Goal: Information Seeking & Learning: Learn about a topic

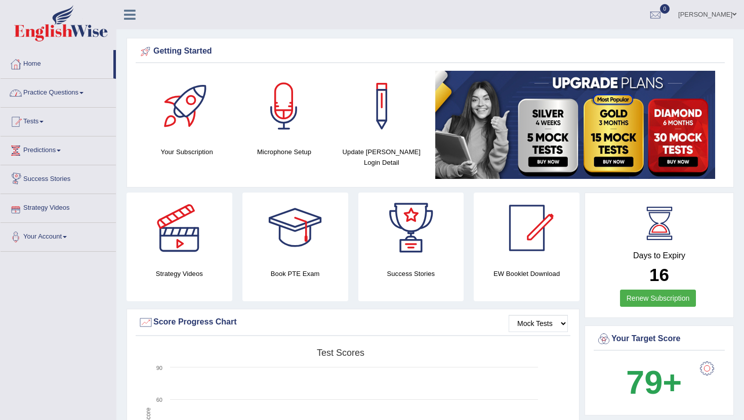
click at [79, 96] on link "Practice Questions" at bounding box center [58, 91] width 115 height 25
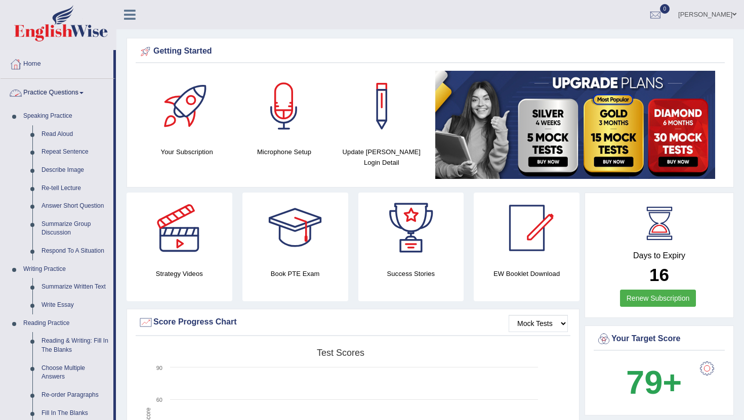
click at [78, 95] on link "Practice Questions" at bounding box center [57, 91] width 113 height 25
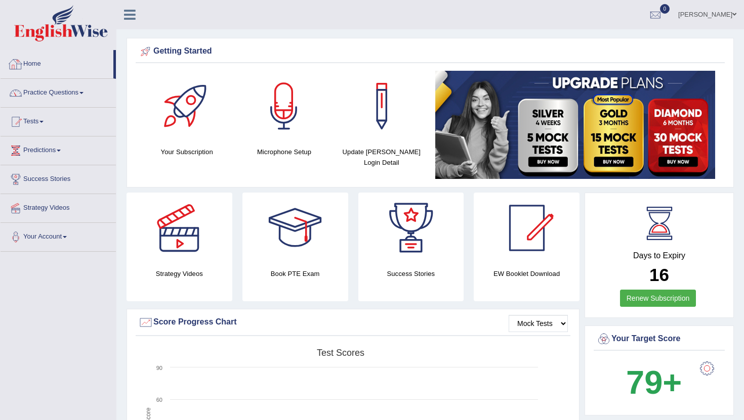
click at [27, 66] on link "Home" at bounding box center [57, 62] width 113 height 25
click at [20, 115] on div at bounding box center [15, 121] width 15 height 15
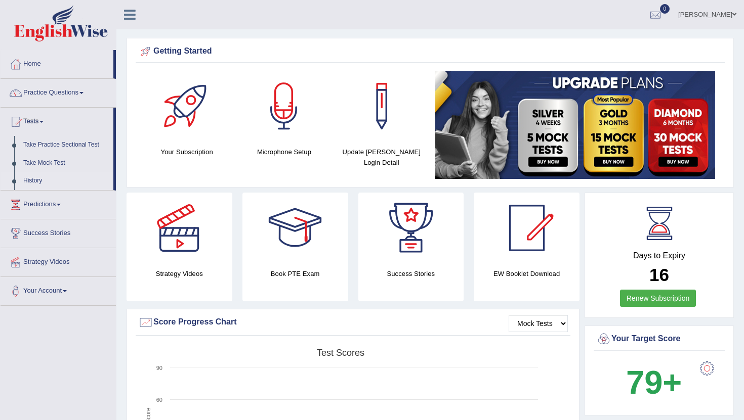
click at [38, 184] on link "History" at bounding box center [66, 181] width 95 height 18
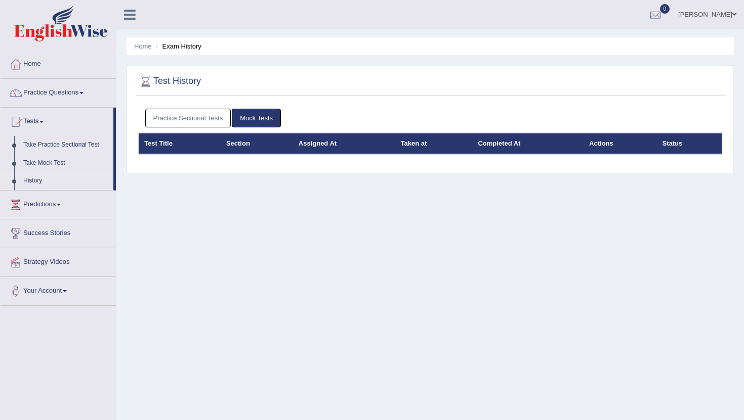
click at [253, 117] on link "Mock Tests" at bounding box center [256, 118] width 49 height 19
click at [193, 116] on link "Practice Sectional Tests" at bounding box center [188, 118] width 86 height 19
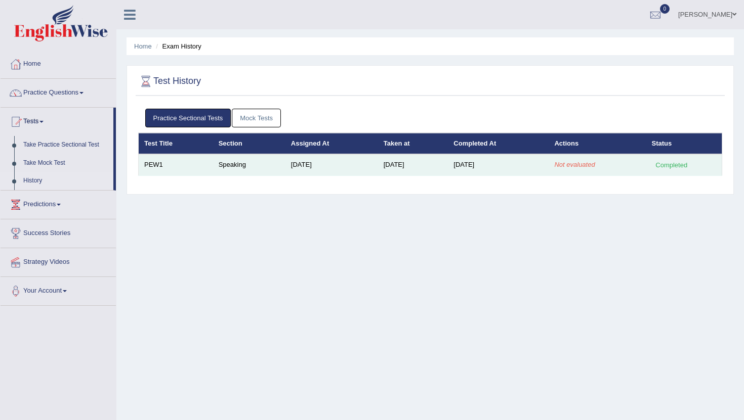
click at [155, 166] on td "PEW1" at bounding box center [176, 164] width 74 height 21
click at [185, 165] on td "PEW1" at bounding box center [176, 164] width 74 height 21
click at [302, 160] on td "Oct 6, 2025" at bounding box center [331, 164] width 93 height 21
click at [310, 167] on td "Oct 6, 2025" at bounding box center [331, 164] width 93 height 21
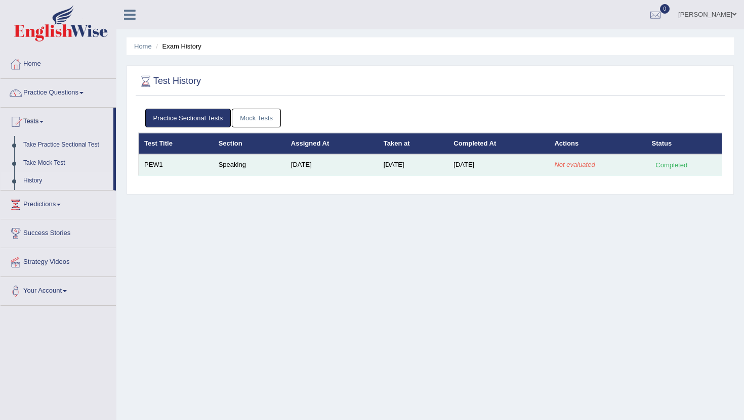
click at [325, 164] on td "Oct 6, 2025" at bounding box center [331, 164] width 93 height 21
click at [269, 165] on td "Speaking" at bounding box center [249, 164] width 72 height 21
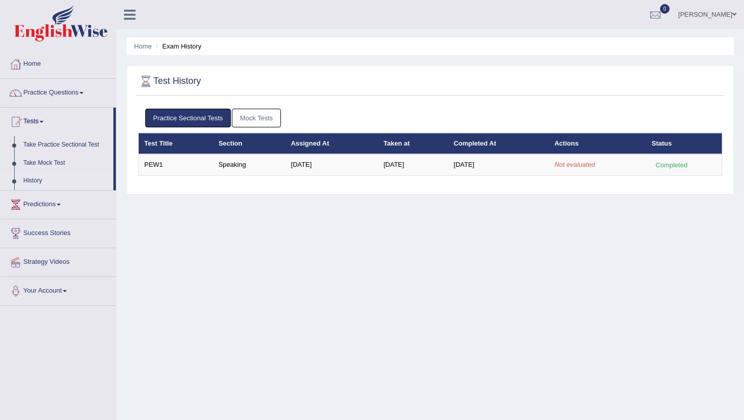
click at [257, 120] on link "Mock Tests" at bounding box center [256, 118] width 49 height 19
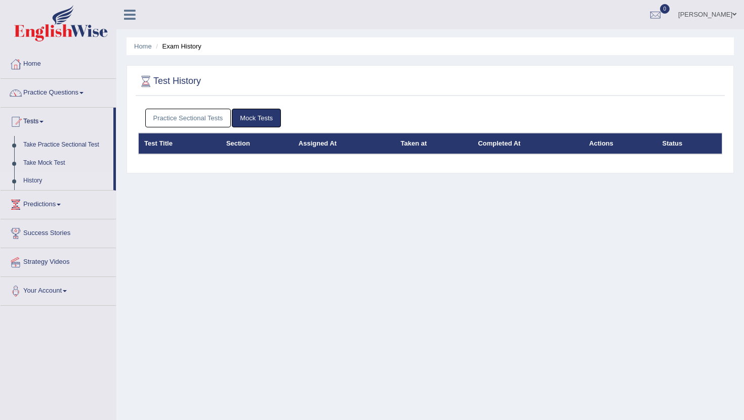
click at [212, 119] on link "Practice Sectional Tests" at bounding box center [188, 118] width 86 height 19
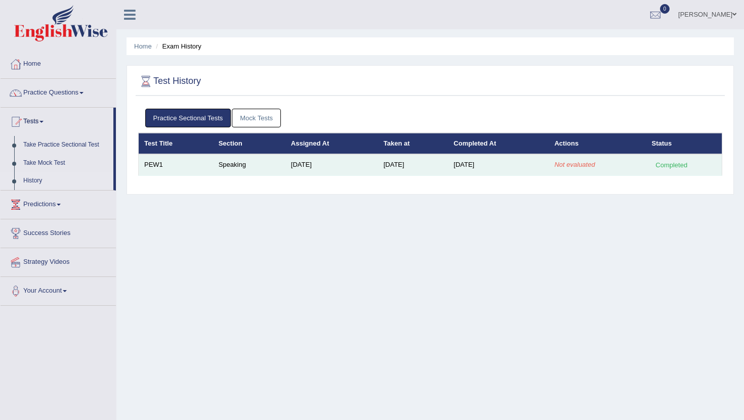
click at [156, 168] on td "PEW1" at bounding box center [176, 164] width 74 height 21
click at [191, 168] on td "PEW1" at bounding box center [176, 164] width 74 height 21
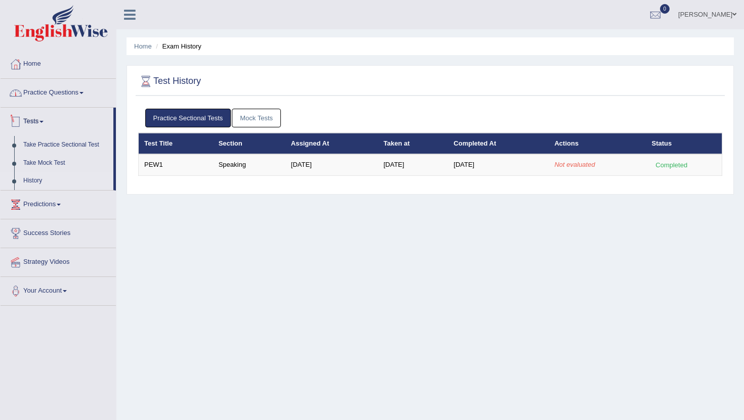
click at [58, 98] on link "Practice Questions" at bounding box center [58, 91] width 115 height 25
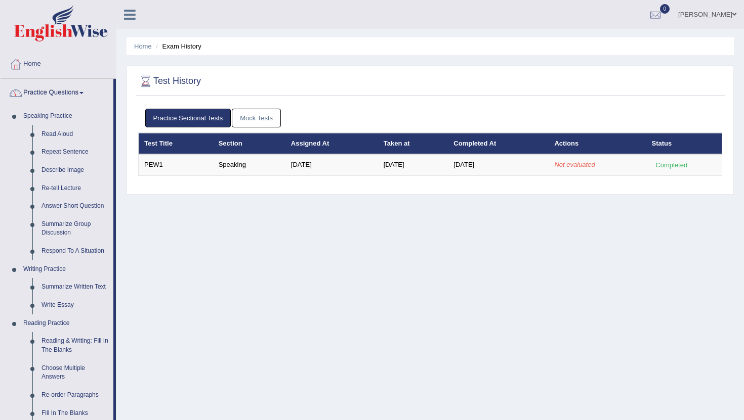
click at [55, 95] on link "Practice Questions" at bounding box center [57, 91] width 113 height 25
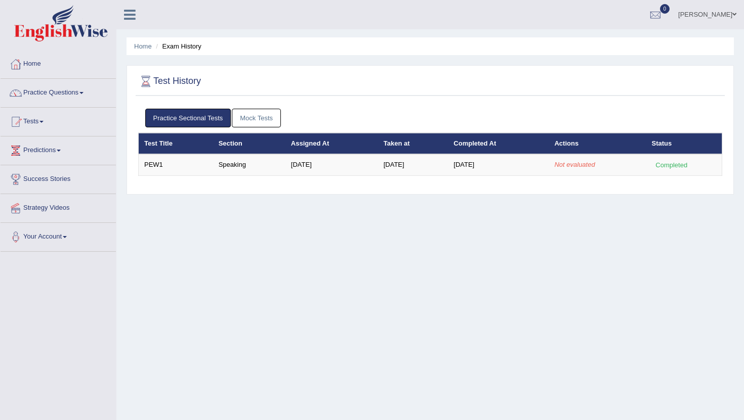
click at [54, 96] on link "Practice Questions" at bounding box center [58, 91] width 115 height 25
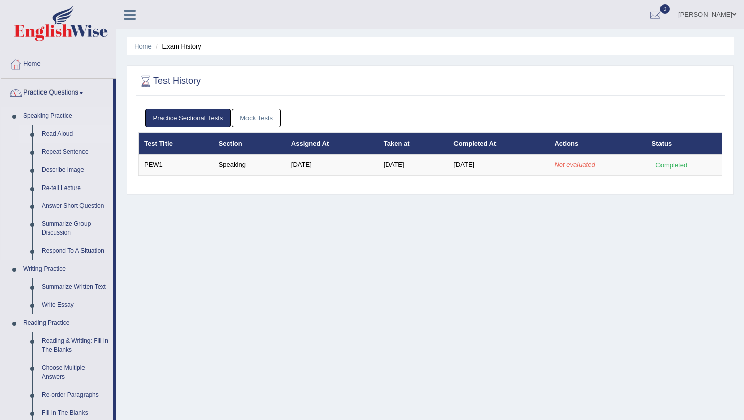
click at [55, 136] on link "Read Aloud" at bounding box center [75, 134] width 76 height 18
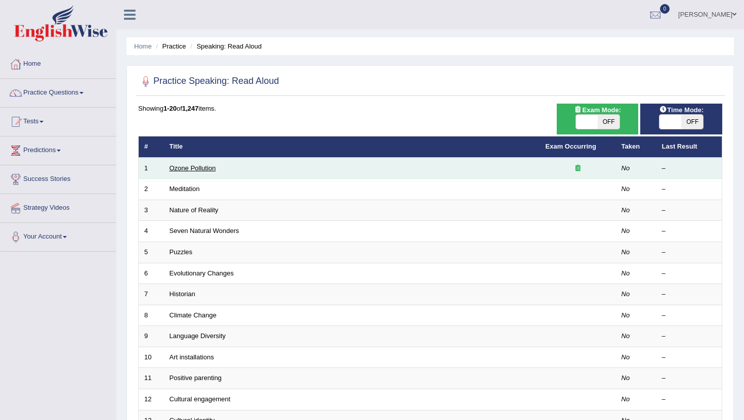
click at [186, 167] on link "Ozone Pollution" at bounding box center [192, 168] width 47 height 8
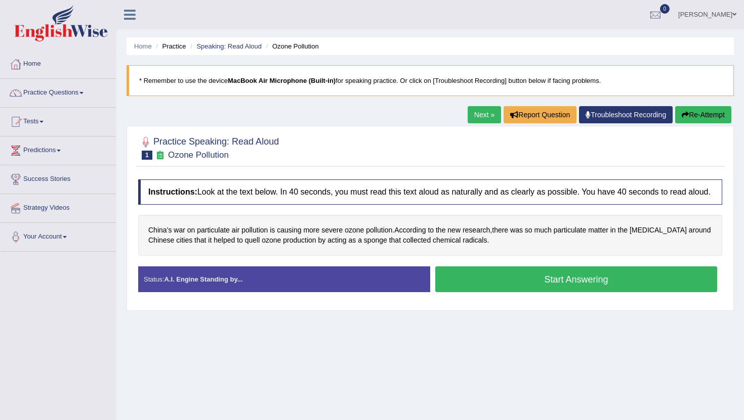
click at [515, 292] on button "Start Answering" at bounding box center [576, 280] width 282 height 26
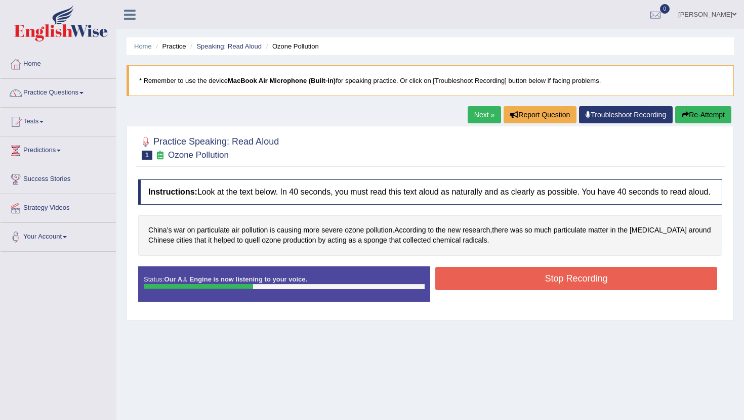
click at [515, 290] on button "Stop Recording" at bounding box center [576, 278] width 282 height 23
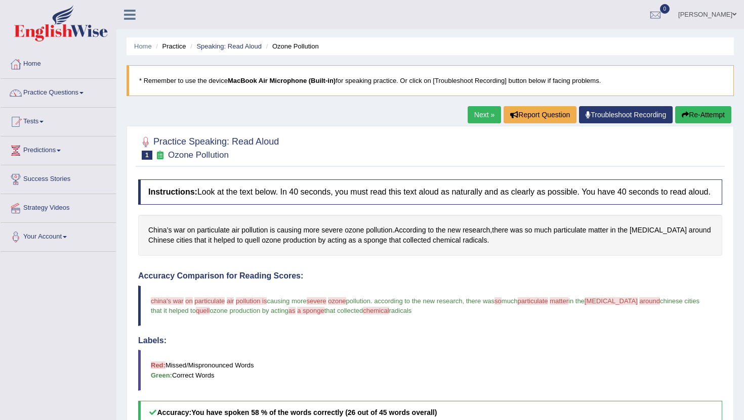
click at [483, 119] on link "Next »" at bounding box center [483, 114] width 33 height 17
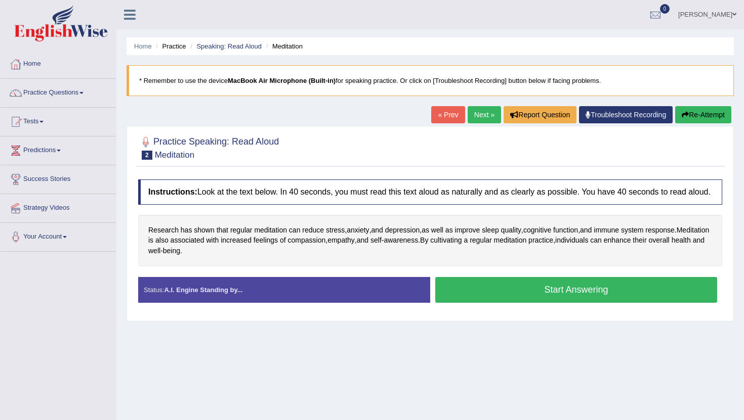
click at [582, 296] on button "Start Answering" at bounding box center [576, 290] width 282 height 26
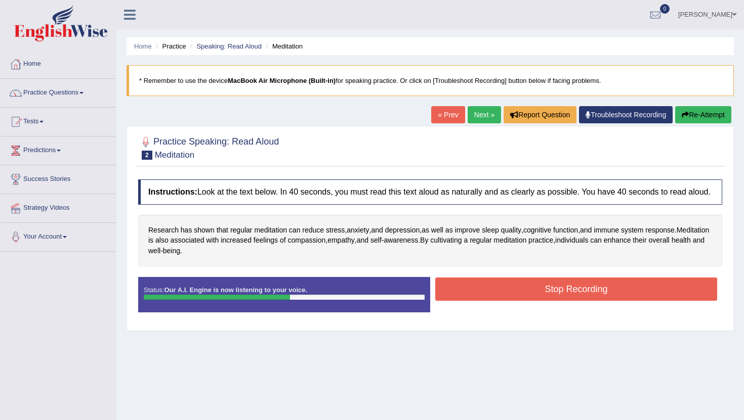
click at [582, 296] on button "Stop Recording" at bounding box center [576, 289] width 282 height 23
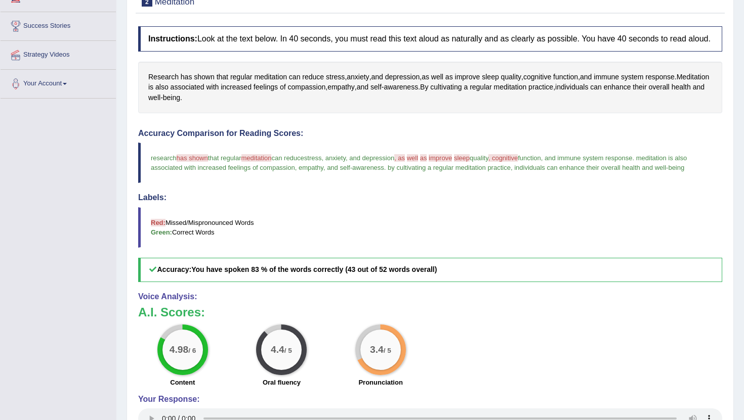
scroll to position [111, 0]
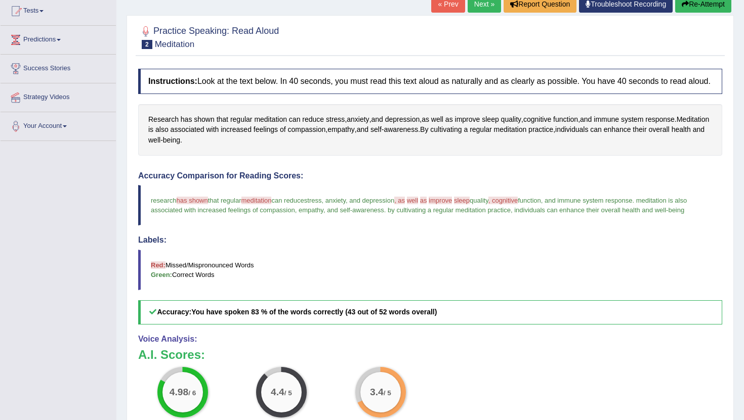
click at [189, 204] on span "has shown" at bounding box center [192, 201] width 31 height 8
click at [267, 204] on span "meditation" at bounding box center [256, 201] width 30 height 8
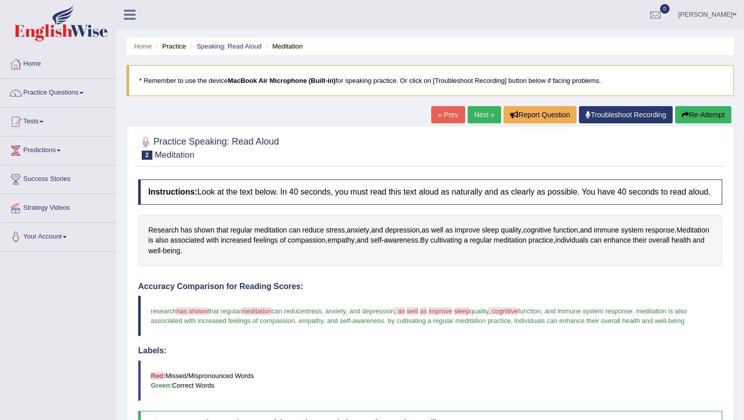
click at [468, 118] on link "Next »" at bounding box center [483, 114] width 33 height 17
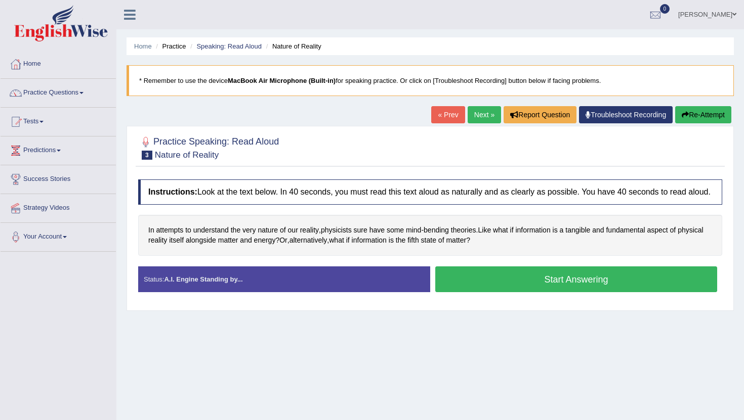
click at [522, 288] on button "Start Answering" at bounding box center [576, 280] width 282 height 26
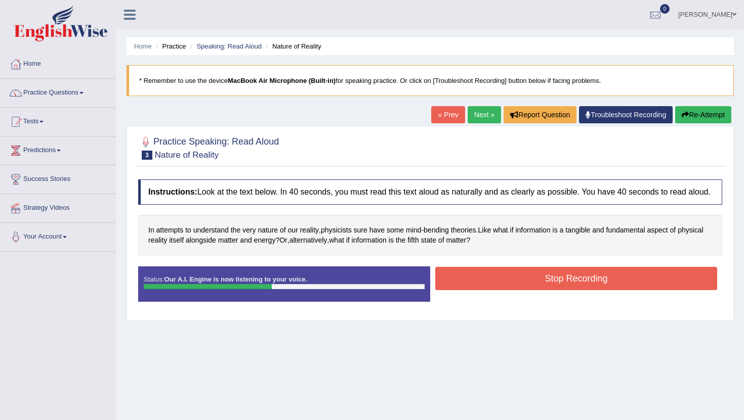
click at [522, 288] on button "Stop Recording" at bounding box center [576, 278] width 282 height 23
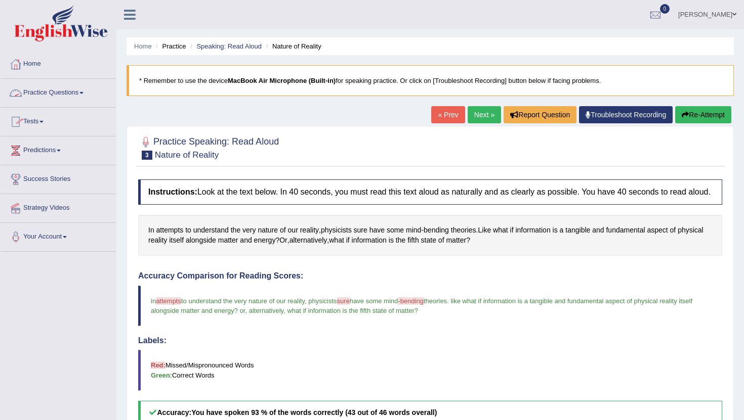
click at [47, 100] on link "Practice Questions" at bounding box center [58, 91] width 115 height 25
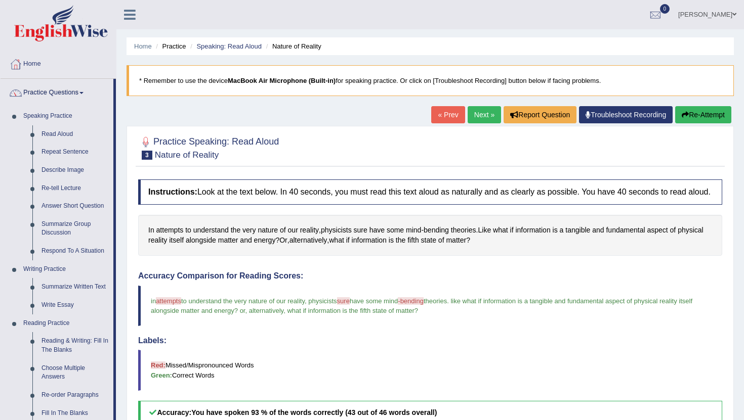
click at [46, 98] on link "Practice Questions" at bounding box center [57, 91] width 113 height 25
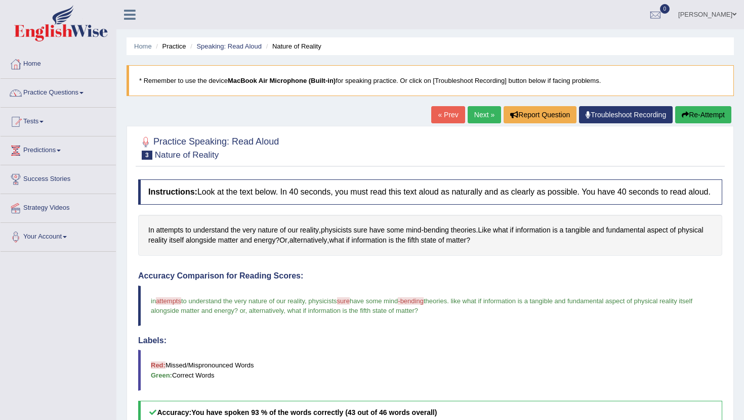
click at [38, 119] on link "Tests" at bounding box center [58, 120] width 115 height 25
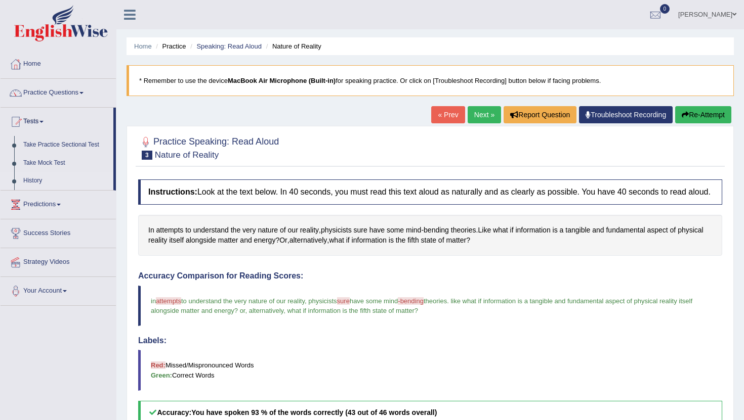
click at [34, 181] on link "History" at bounding box center [66, 181] width 95 height 18
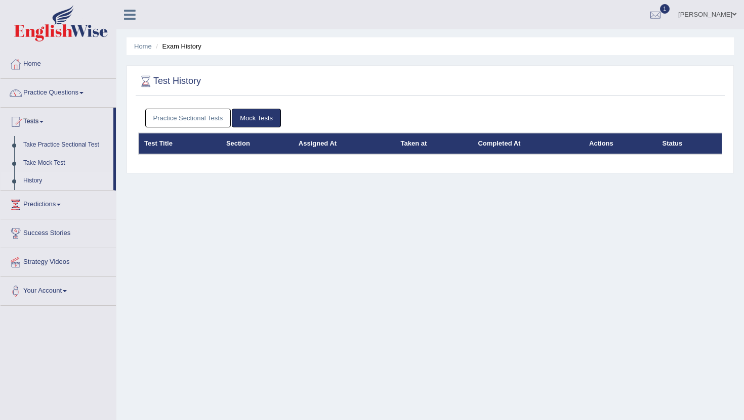
click at [170, 119] on link "Practice Sectional Tests" at bounding box center [188, 118] width 86 height 19
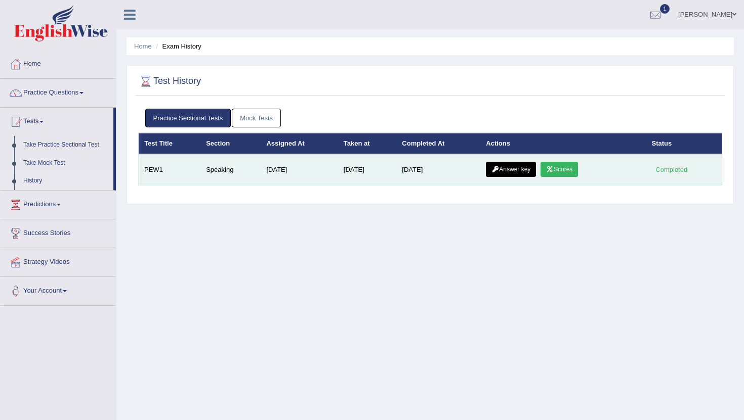
click at [568, 169] on link "Scores" at bounding box center [558, 169] width 37 height 15
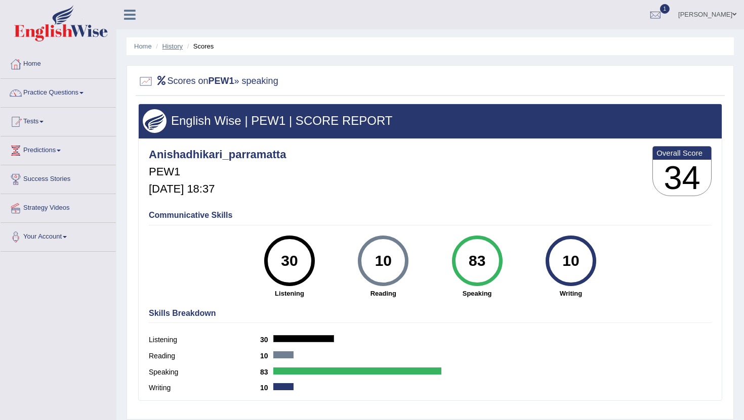
click at [167, 46] on link "History" at bounding box center [172, 46] width 20 height 8
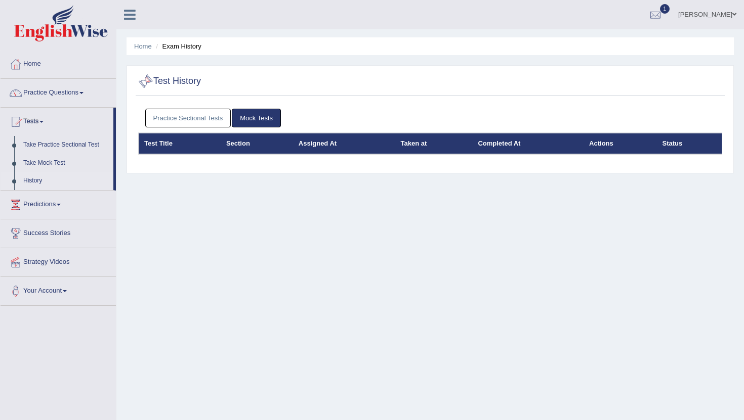
click at [184, 117] on link "Practice Sectional Tests" at bounding box center [188, 118] width 86 height 19
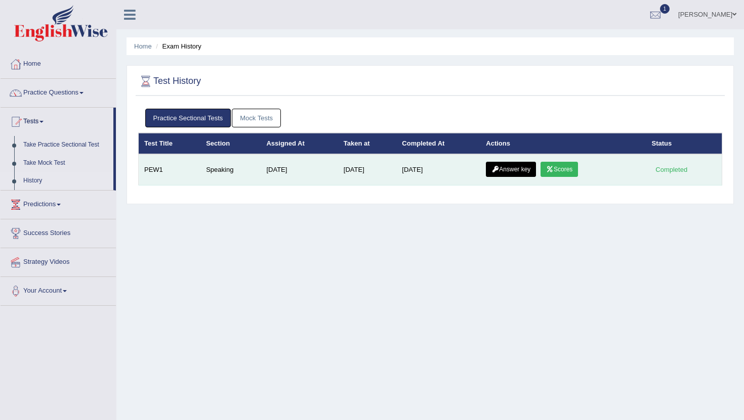
click at [515, 171] on link "Answer key" at bounding box center [511, 169] width 50 height 15
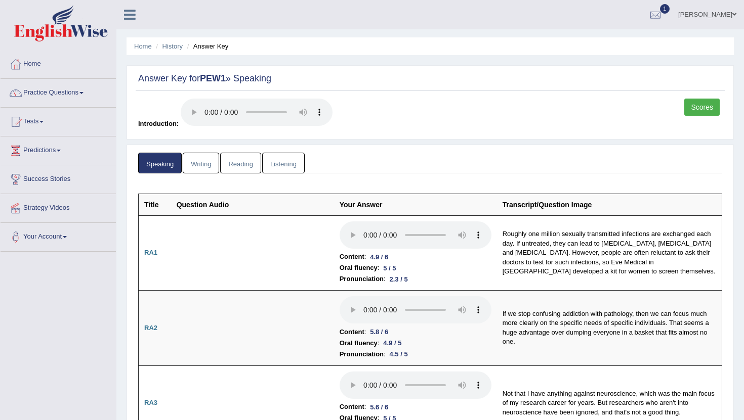
click at [438, 74] on h2 "Answer Key for PEW1 » Speaking" at bounding box center [430, 79] width 584 height 10
click at [434, 19] on ul "[PERSON_NAME] Toggle navigation Username: anishadhikari_parramatta Access Type:…" at bounding box center [523, 14] width 439 height 29
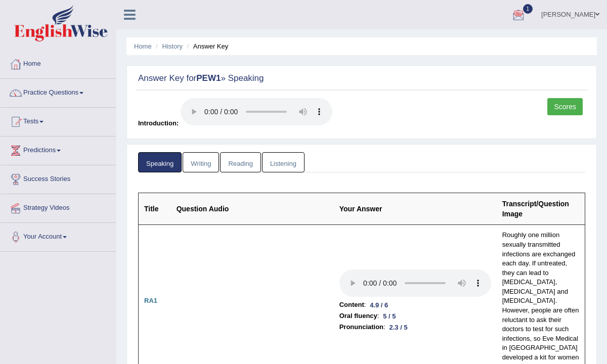
click at [463, 53] on ul "Home History Answer Key" at bounding box center [361, 46] width 470 height 18
click at [49, 237] on link "Your Account" at bounding box center [58, 235] width 115 height 25
